Goal: Transaction & Acquisition: Purchase product/service

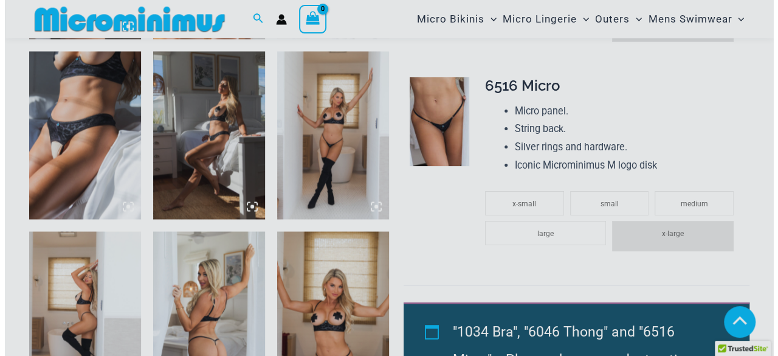
scroll to position [982, 0]
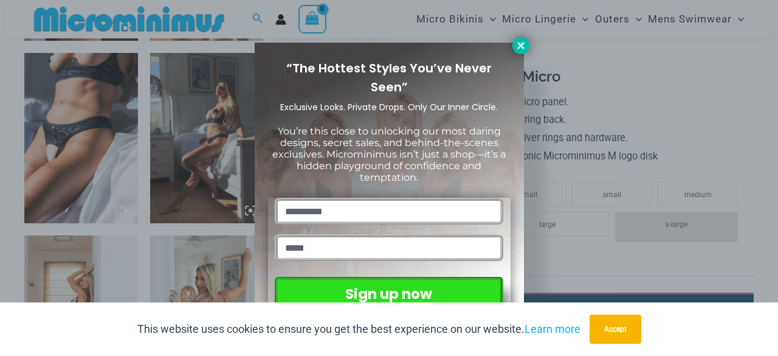
click at [522, 45] on icon at bounding box center [520, 45] width 7 height 7
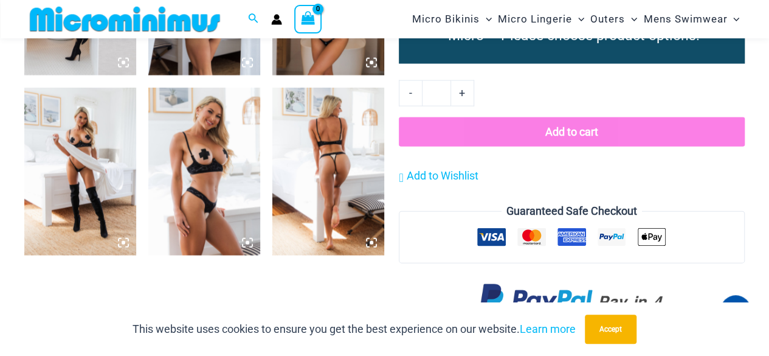
scroll to position [1277, 0]
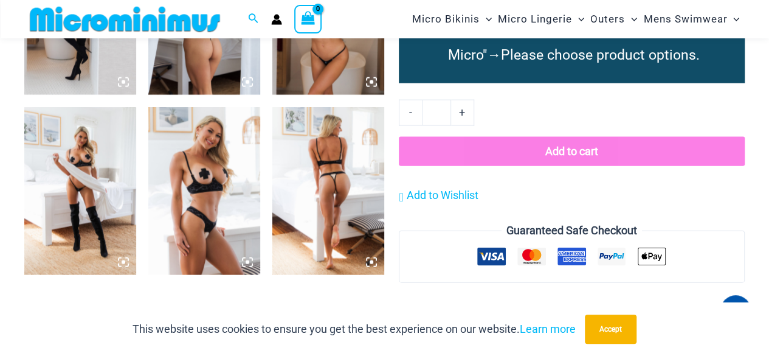
click at [211, 167] on img at bounding box center [204, 191] width 112 height 168
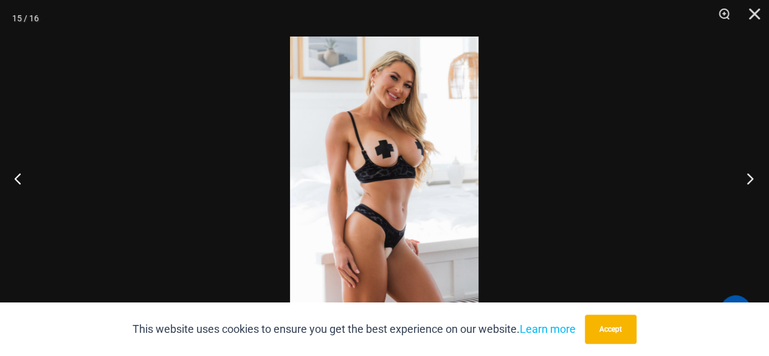
click at [751, 179] on button "Next" at bounding box center [746, 178] width 46 height 61
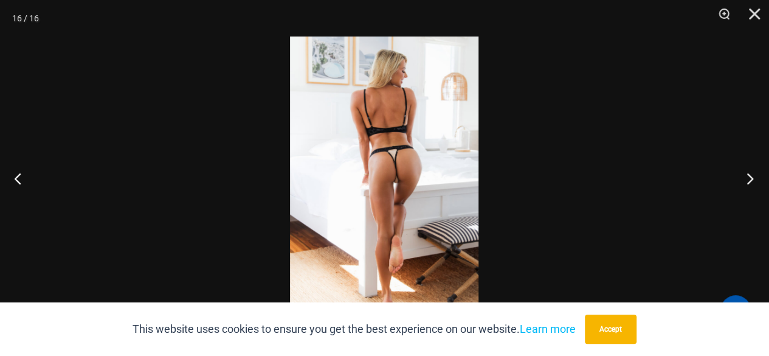
click at [751, 179] on button "Next" at bounding box center [746, 178] width 46 height 61
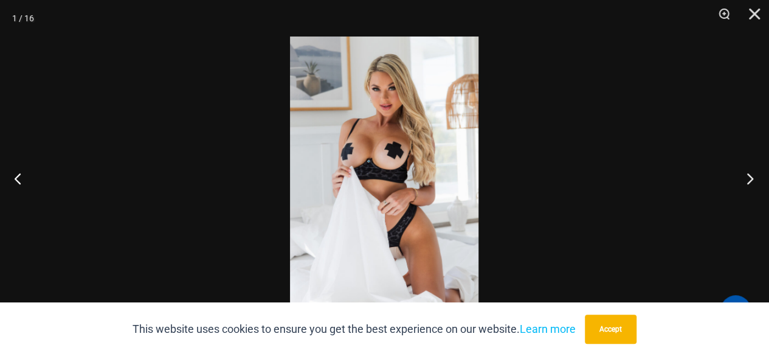
click at [751, 179] on button "Next" at bounding box center [746, 178] width 46 height 61
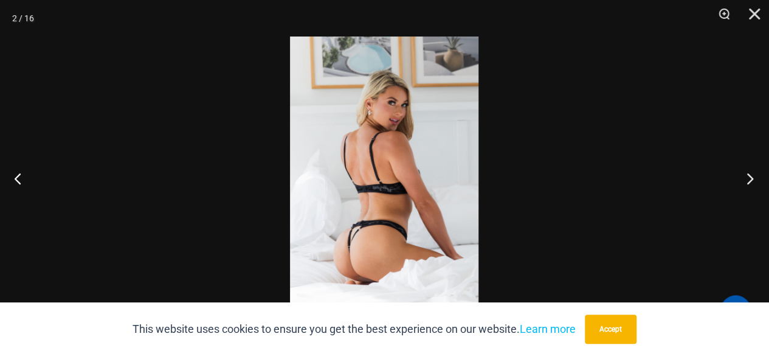
click at [751, 179] on button "Next" at bounding box center [746, 178] width 46 height 61
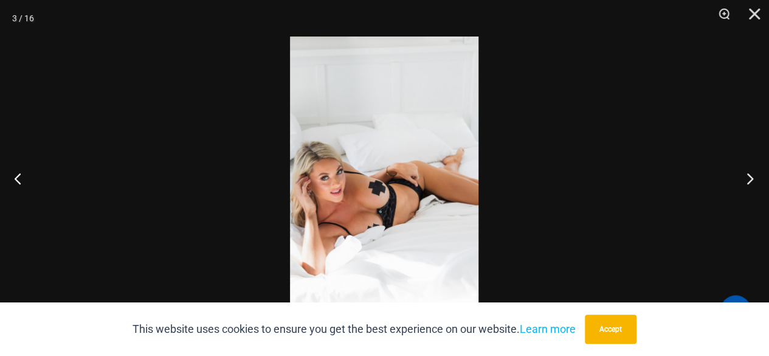
click at [751, 179] on button "Next" at bounding box center [746, 178] width 46 height 61
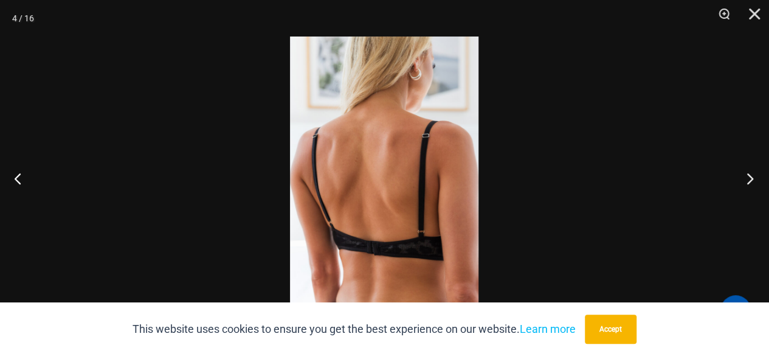
click at [751, 179] on button "Next" at bounding box center [746, 178] width 46 height 61
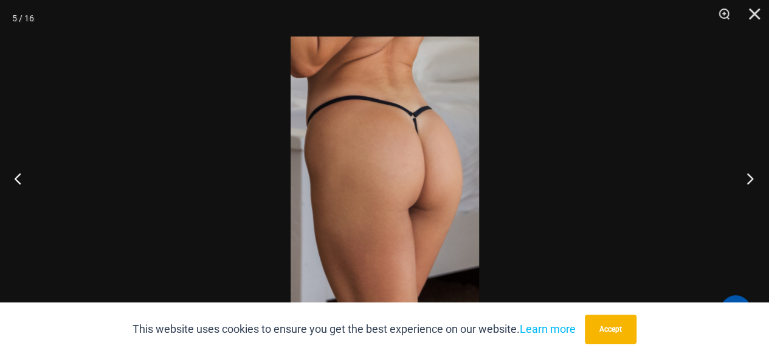
click at [751, 179] on button "Next" at bounding box center [746, 178] width 46 height 61
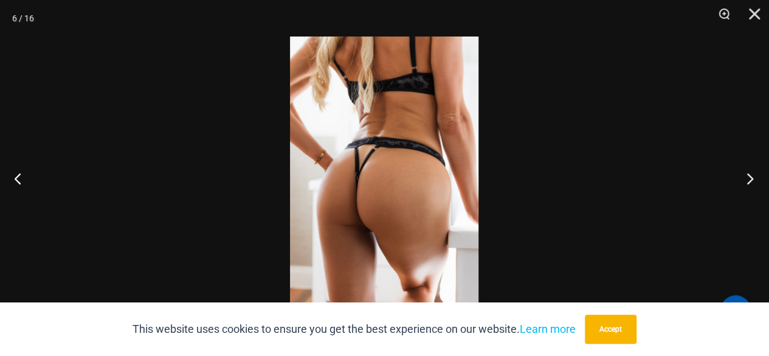
click at [751, 179] on button "Next" at bounding box center [746, 178] width 46 height 61
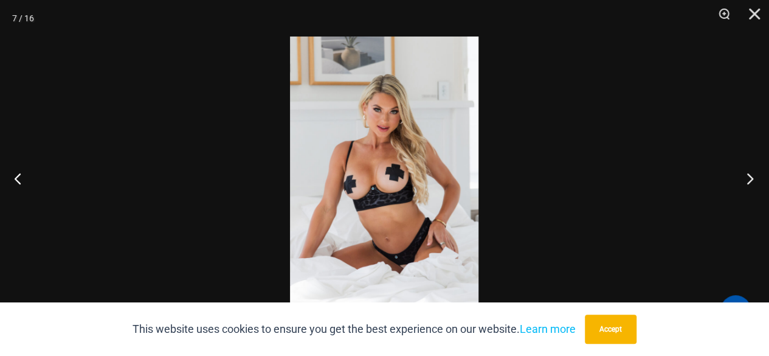
click at [751, 179] on button "Next" at bounding box center [746, 178] width 46 height 61
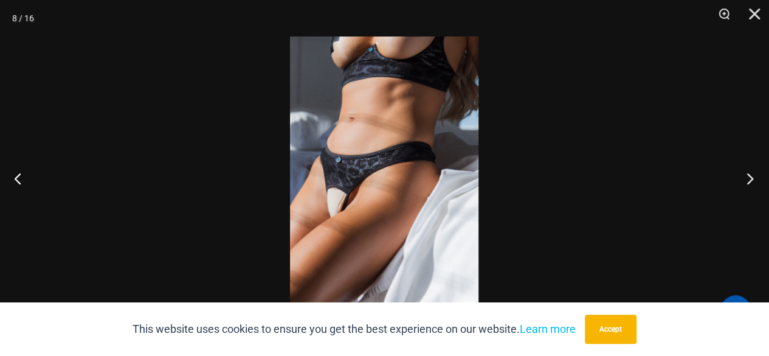
click at [751, 179] on button "Next" at bounding box center [746, 178] width 46 height 61
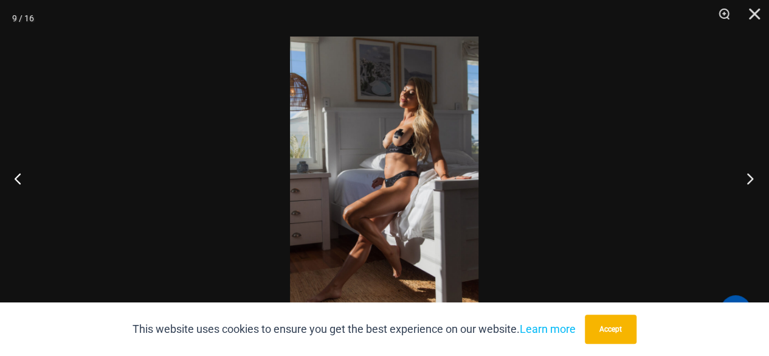
click at [751, 179] on button "Next" at bounding box center [746, 178] width 46 height 61
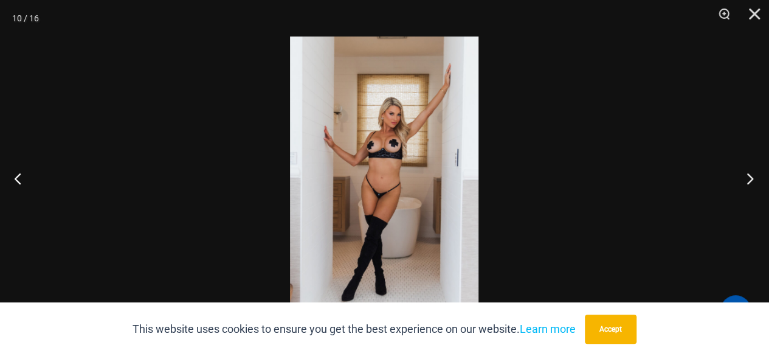
click at [751, 179] on button "Next" at bounding box center [746, 178] width 46 height 61
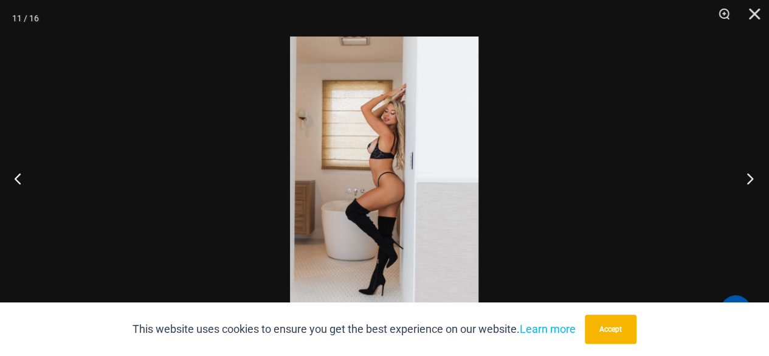
click at [754, 171] on button "Next" at bounding box center [746, 178] width 46 height 61
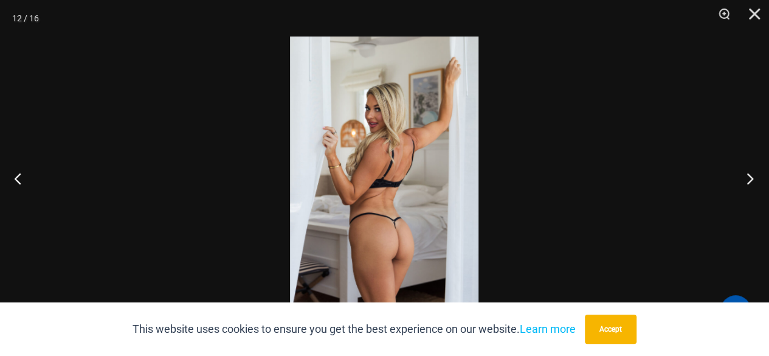
click at [754, 171] on button "Next" at bounding box center [746, 178] width 46 height 61
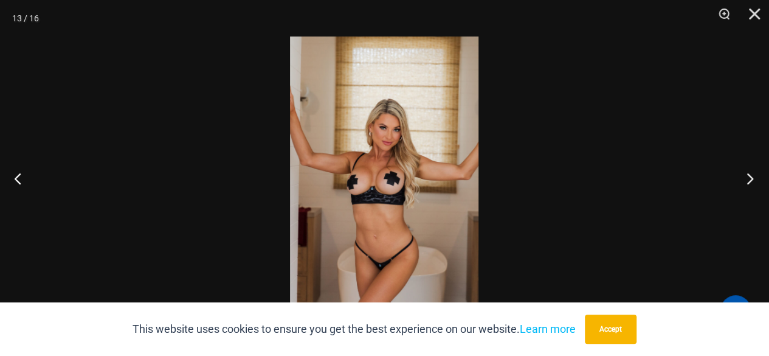
click at [754, 171] on button "Next" at bounding box center [746, 178] width 46 height 61
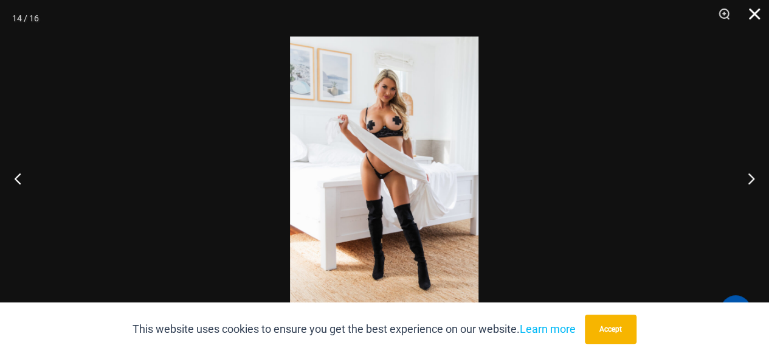
click at [754, 12] on button "Close" at bounding box center [750, 18] width 30 height 36
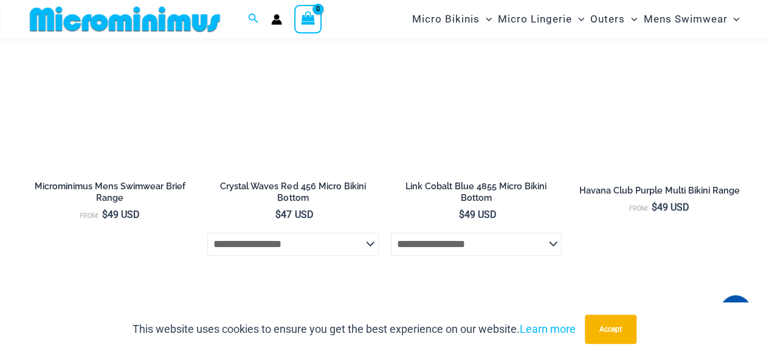
scroll to position [3161, 0]
